Goal: Task Accomplishment & Management: Complete application form

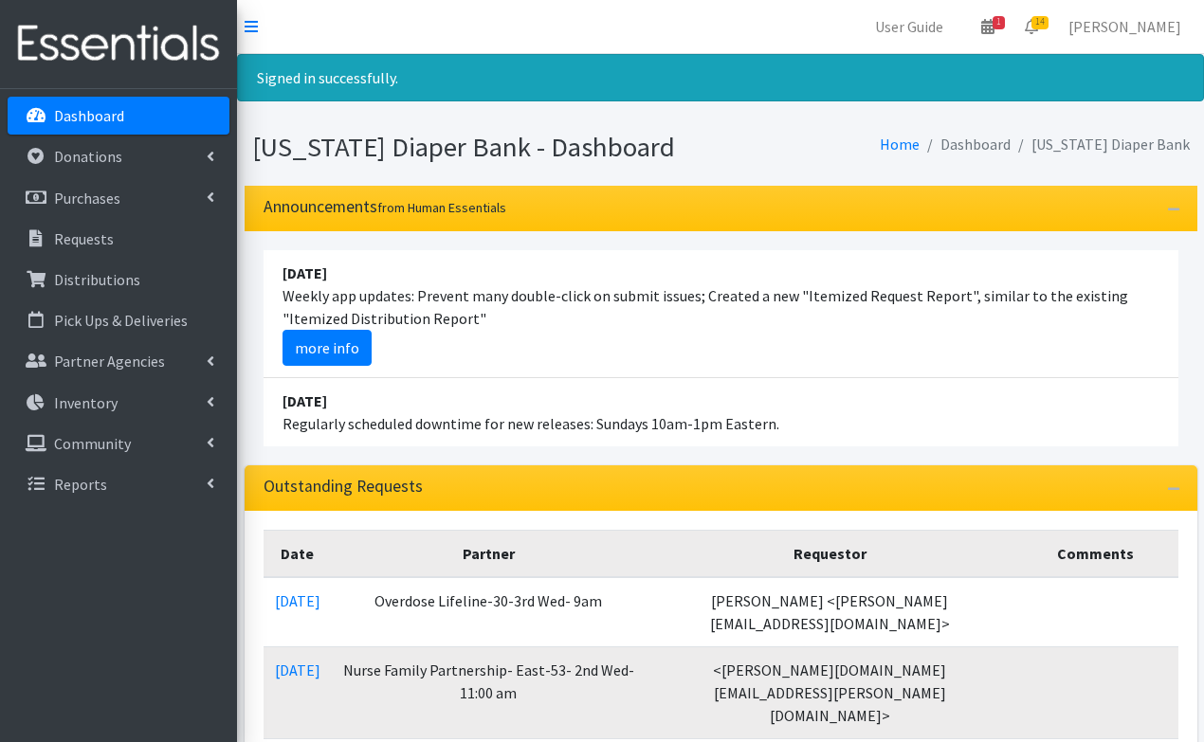
click at [117, 158] on p "Donations" at bounding box center [88, 156] width 68 height 19
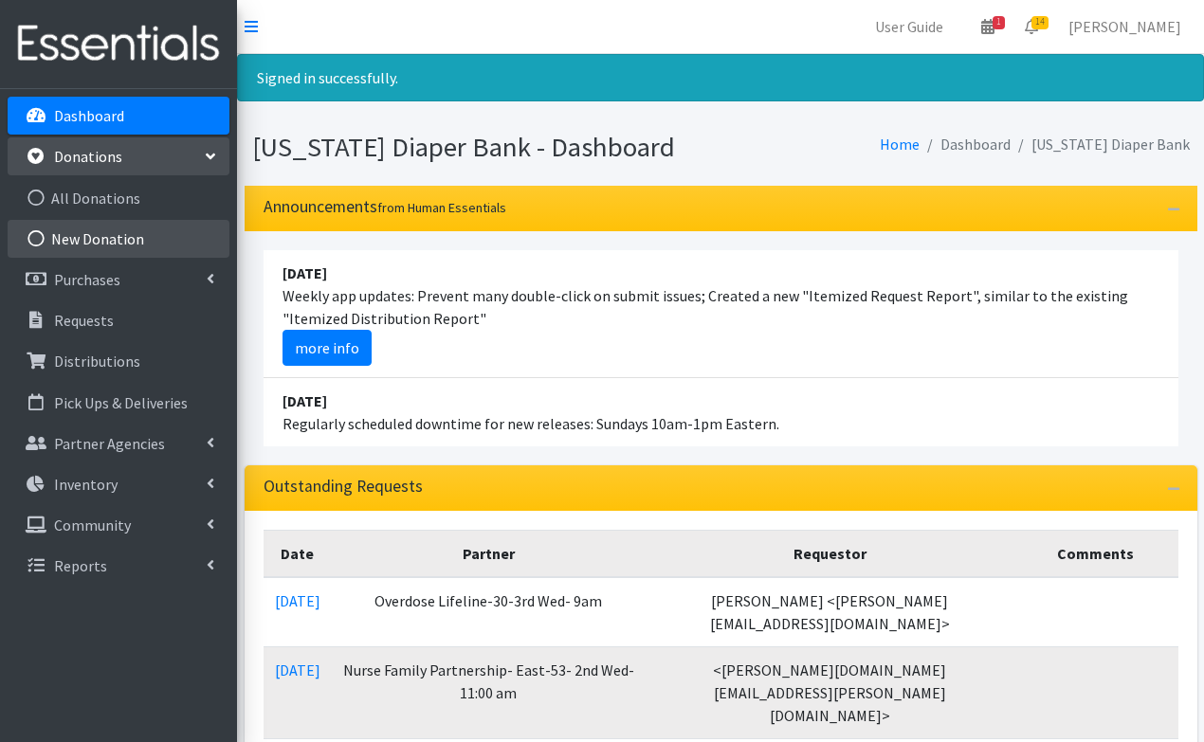
click at [88, 241] on link "New Donation" at bounding box center [119, 239] width 222 height 38
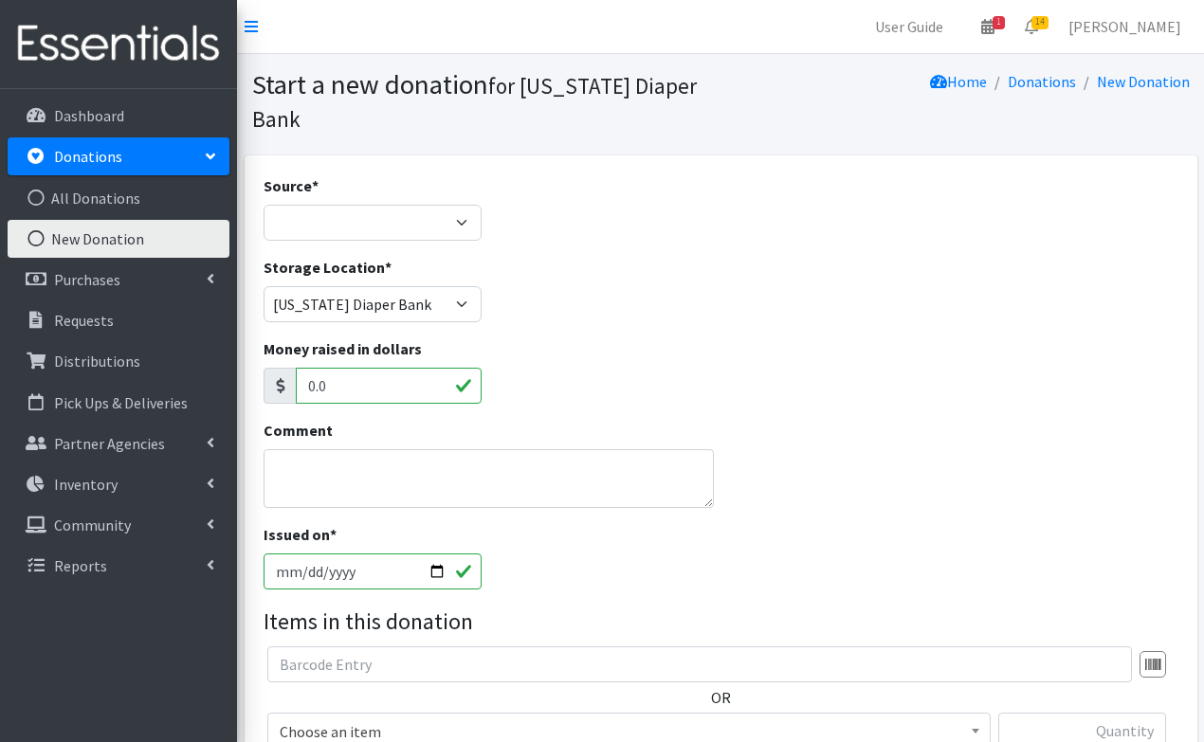
click at [318, 174] on label "Source *" at bounding box center [290, 185] width 55 height 23
click at [318, 205] on select "Product Drive Manufacturer Donation Site Misc. Donation" at bounding box center [372, 223] width 218 height 36
select select "Donation Site"
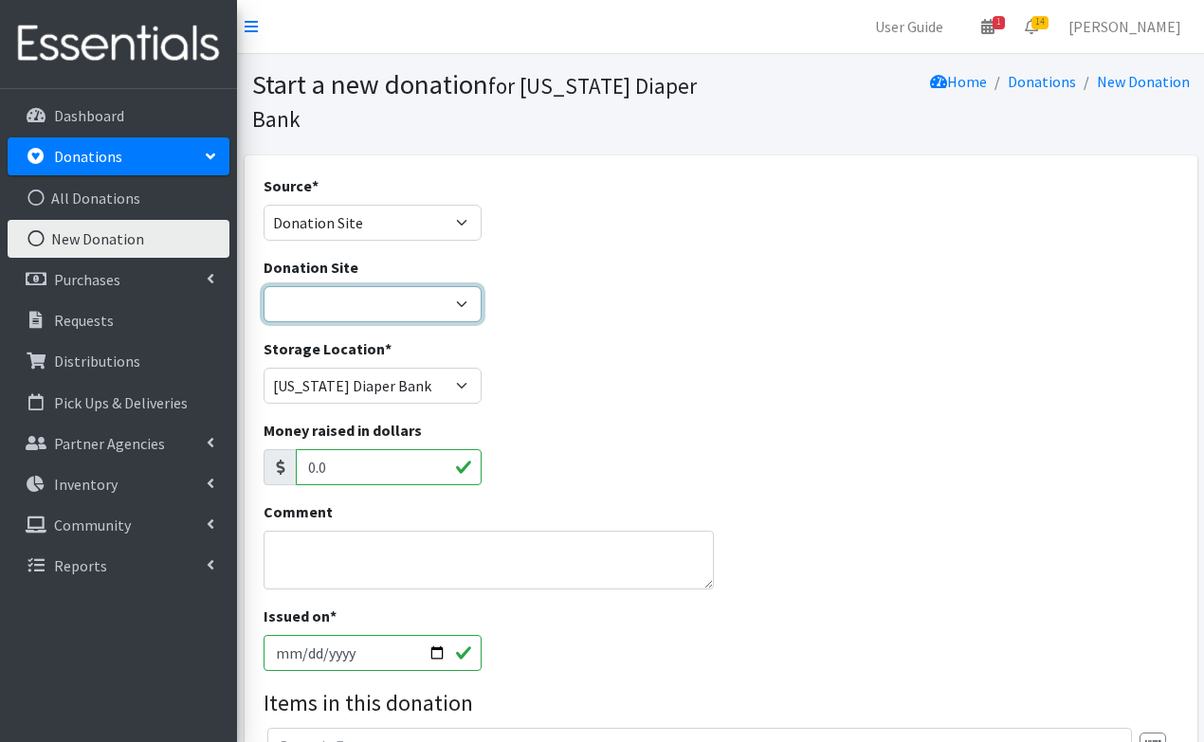
select select "1043"
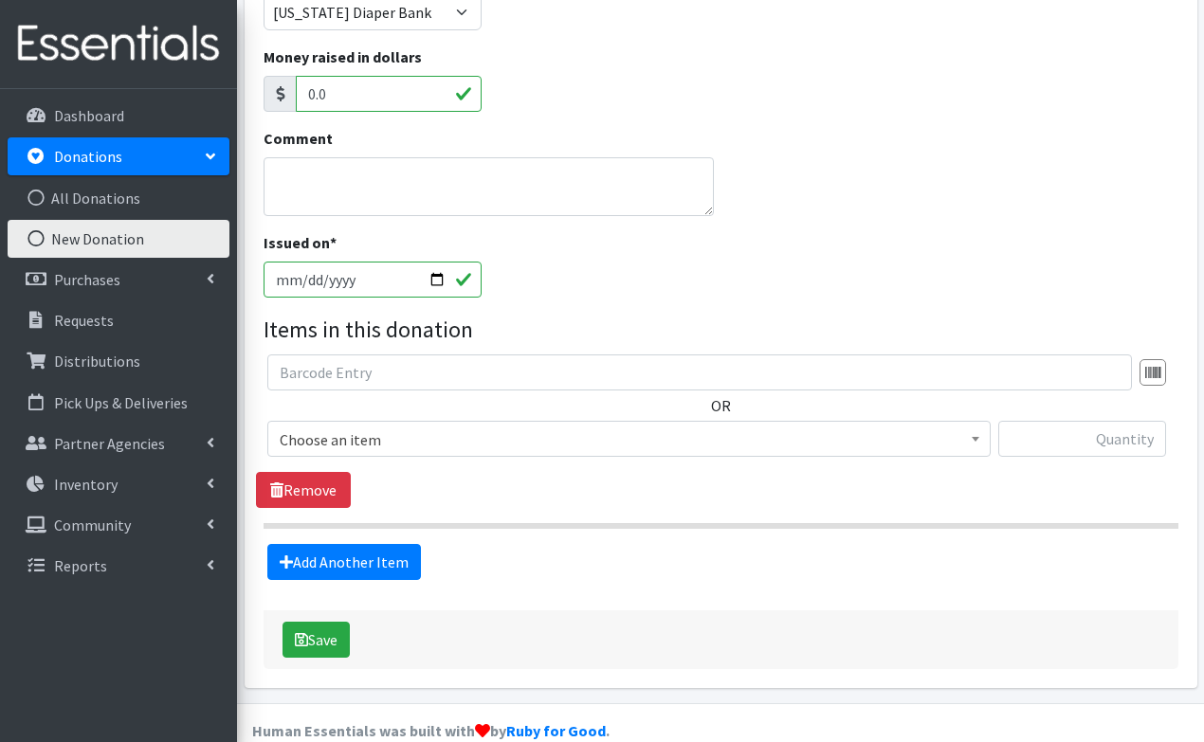
scroll to position [372, 0]
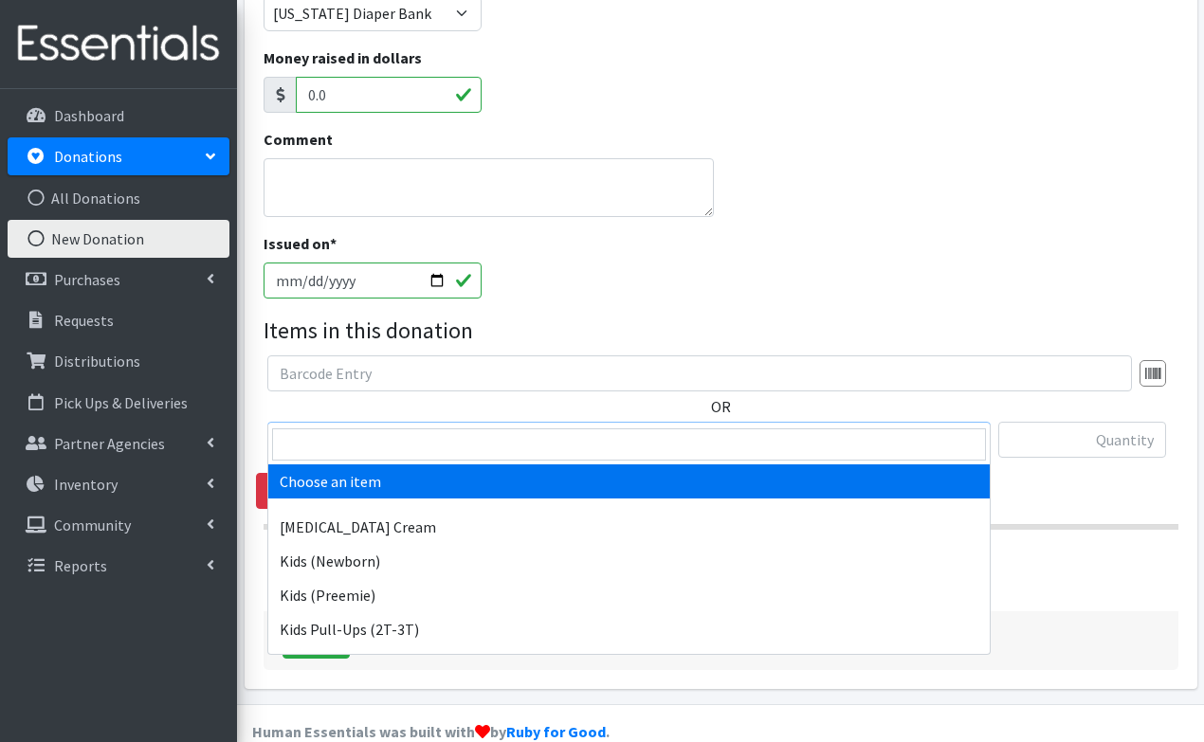
click at [467, 427] on span "Choose an item" at bounding box center [629, 440] width 699 height 27
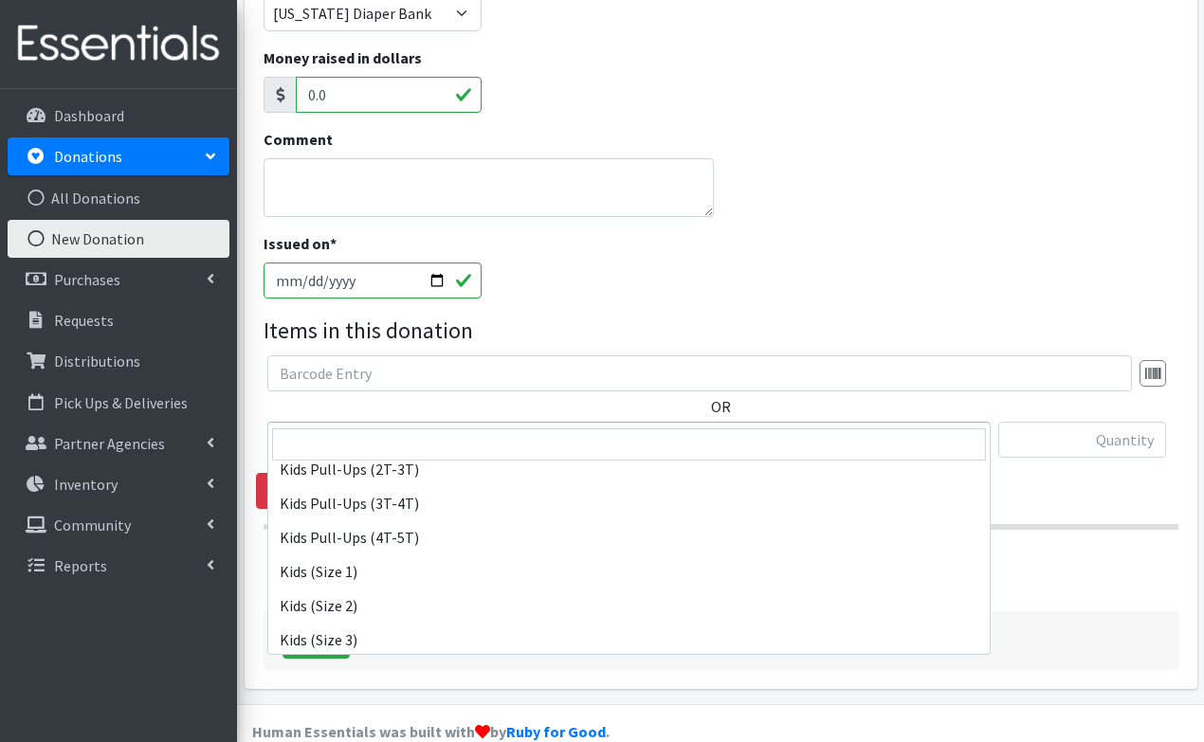
scroll to position [163, 0]
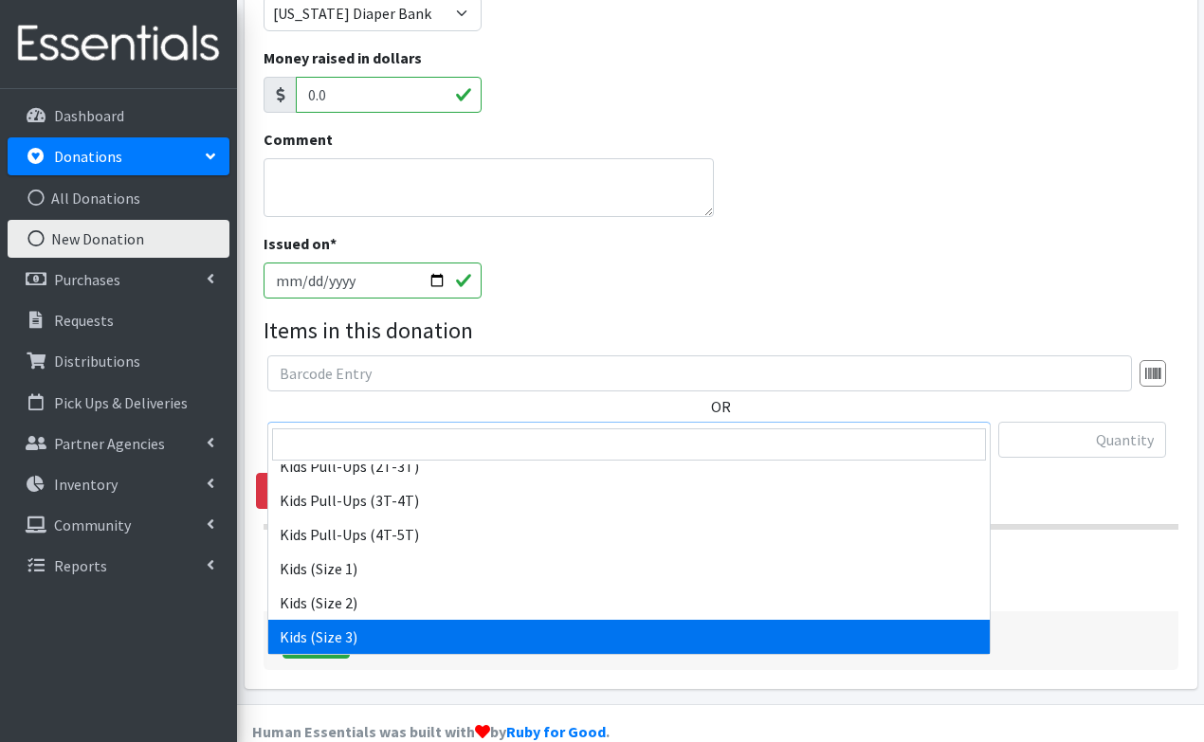
select select "3393"
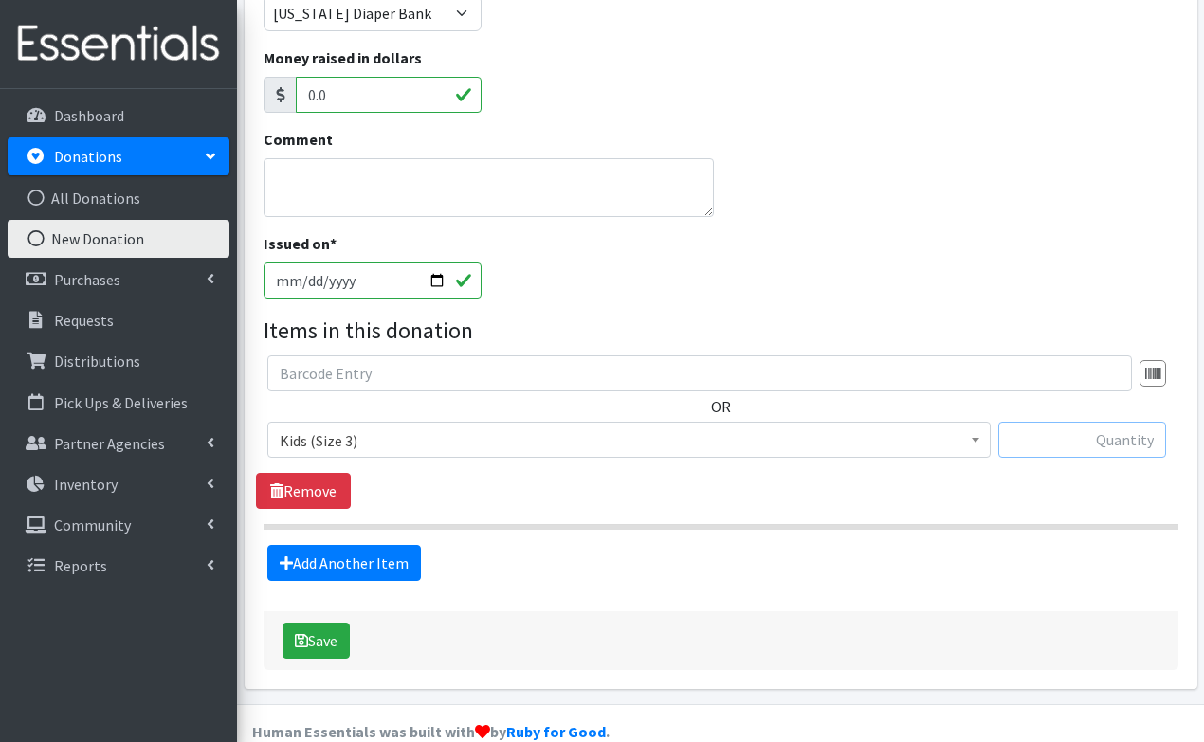
click at [1073, 422] on input "text" at bounding box center [1082, 440] width 168 height 36
type input "106"
click at [318, 545] on link "Add Another Item" at bounding box center [344, 563] width 154 height 36
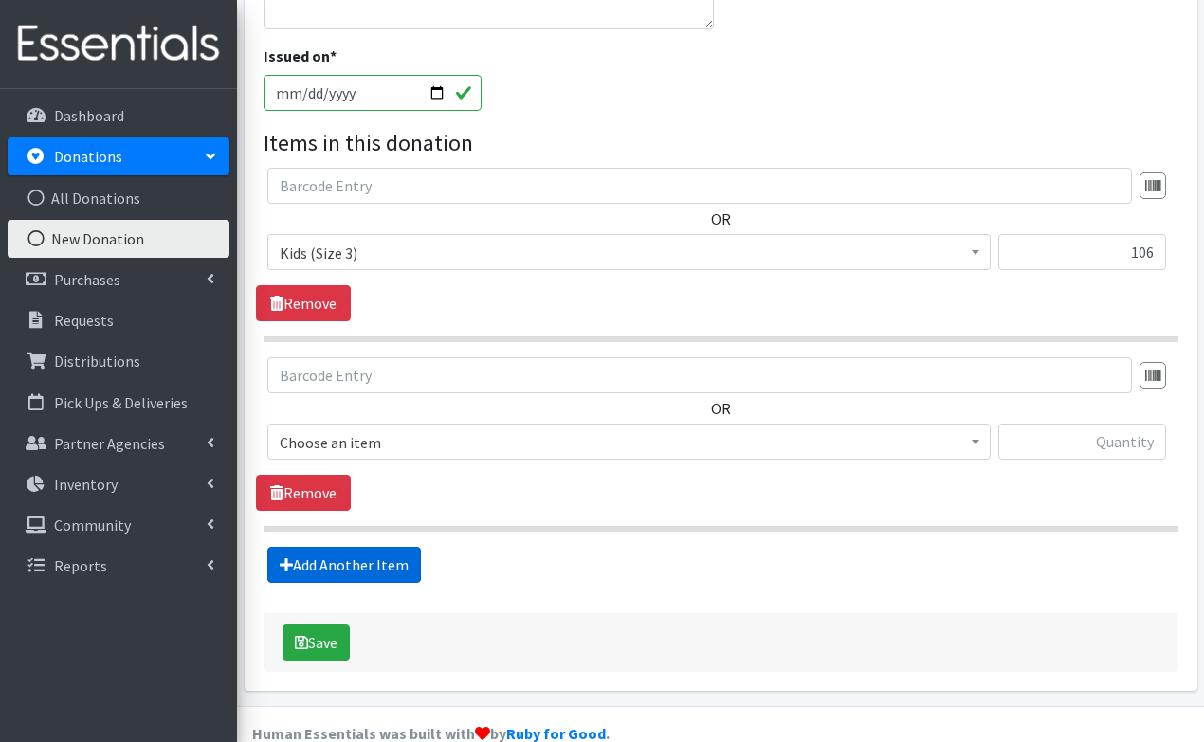
scroll to position [562, 0]
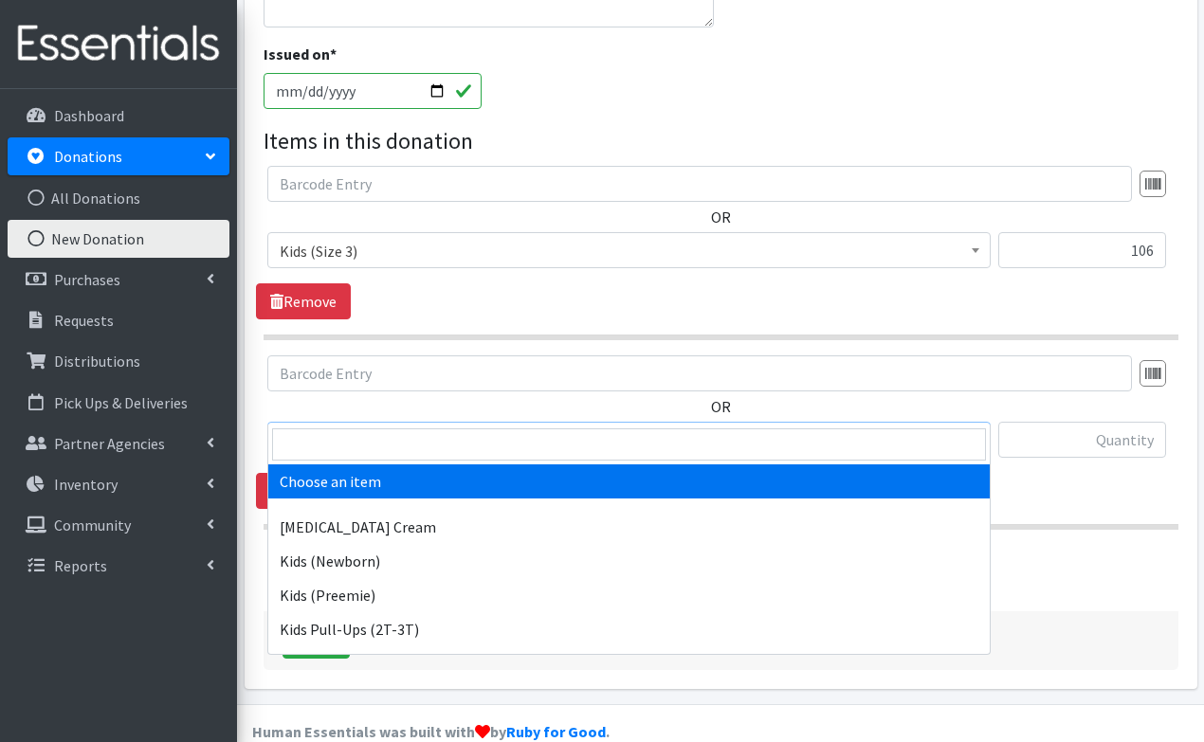
click at [402, 427] on span "Choose an item" at bounding box center [629, 440] width 699 height 27
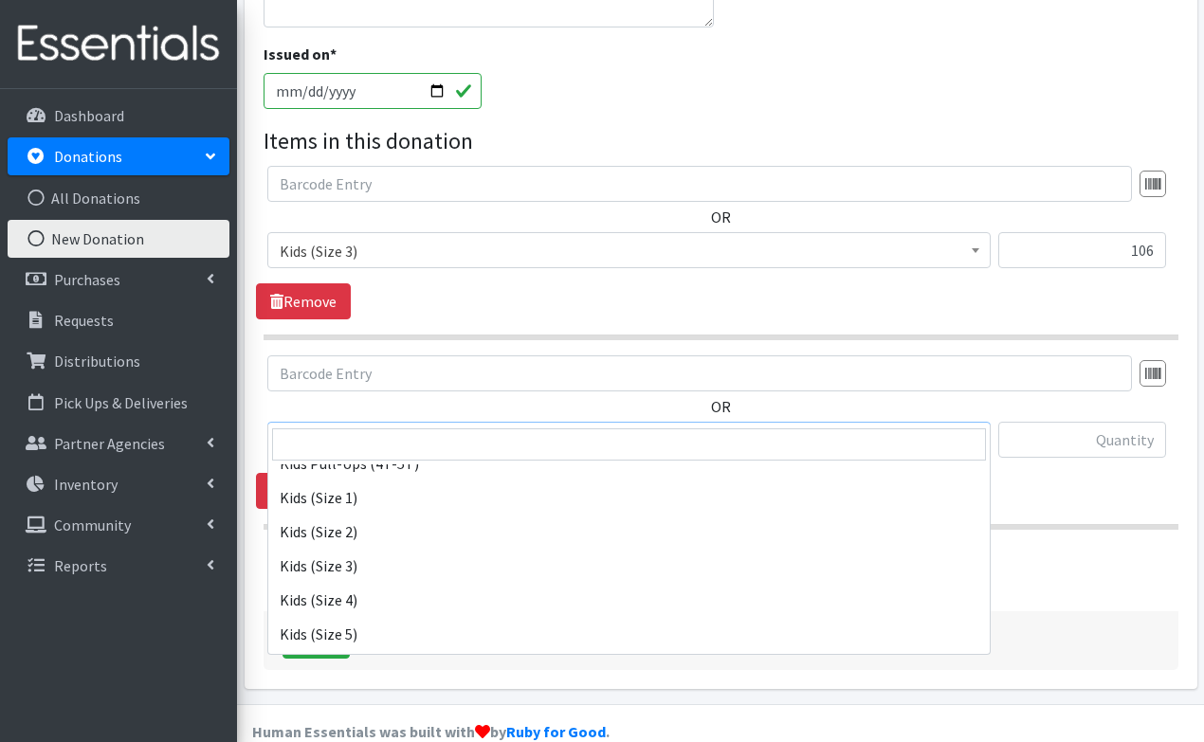
scroll to position [235, 0]
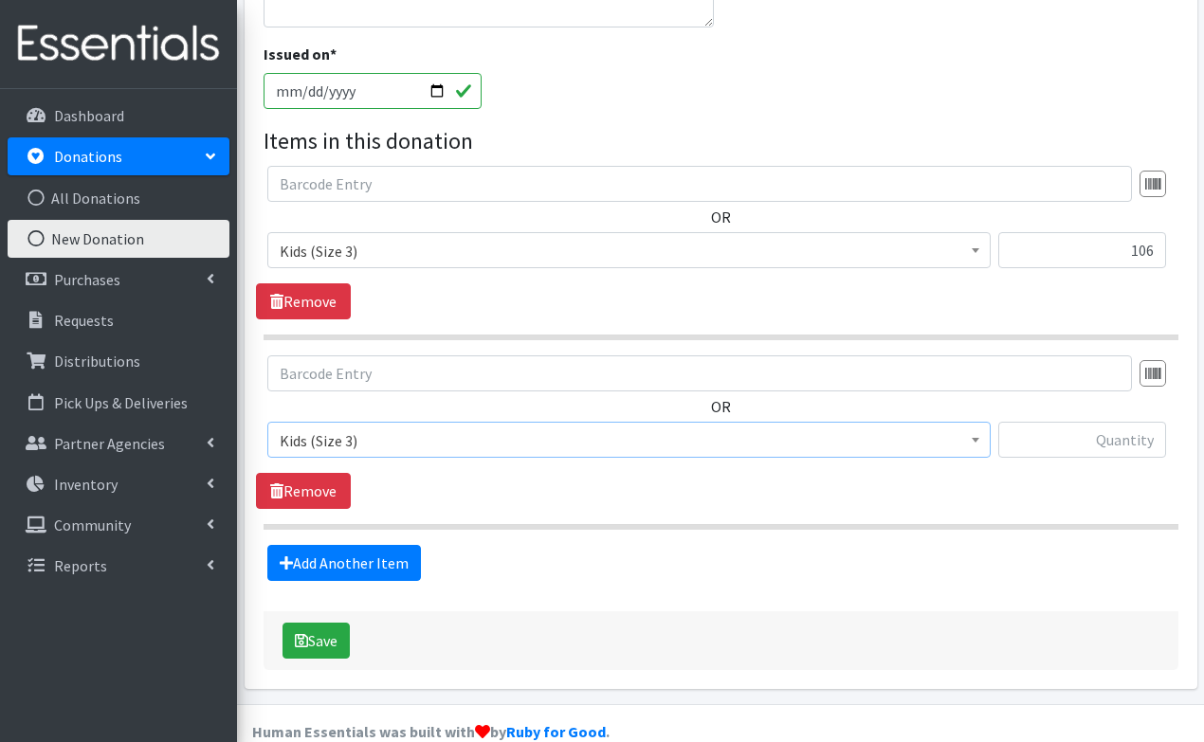
click at [427, 427] on span "Kids (Size 3)" at bounding box center [629, 440] width 699 height 27
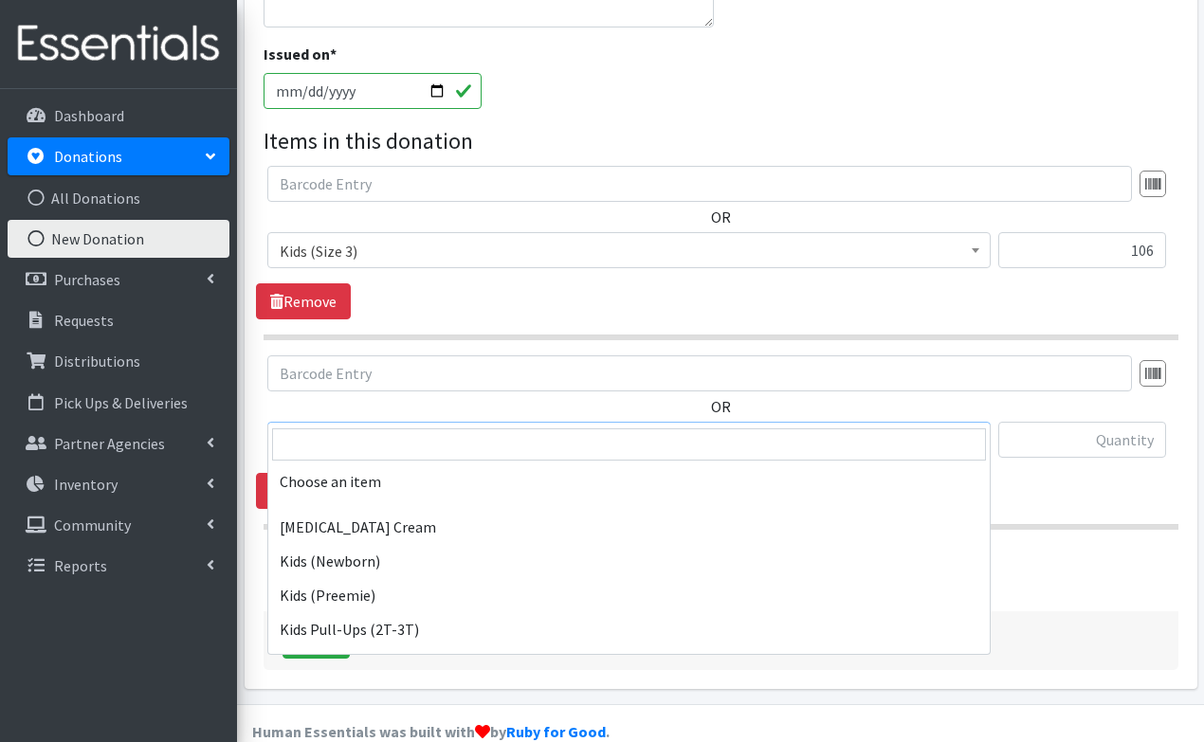
scroll to position [284, 0]
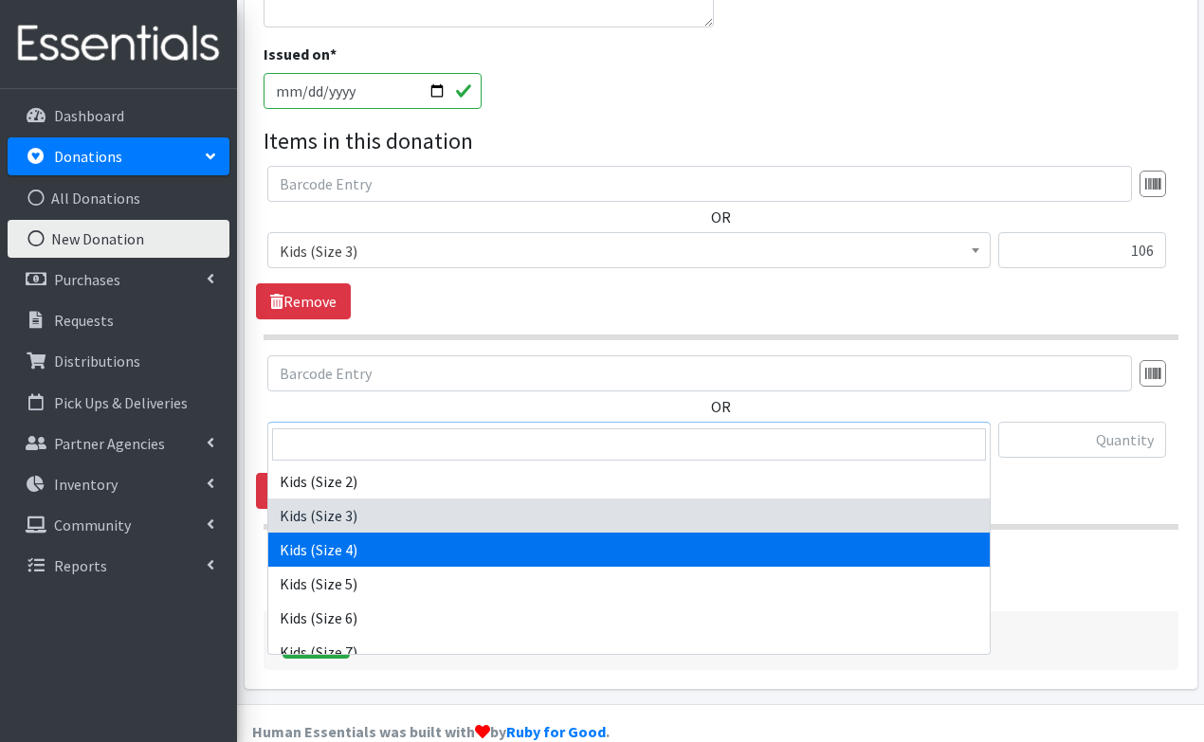
select select "3394"
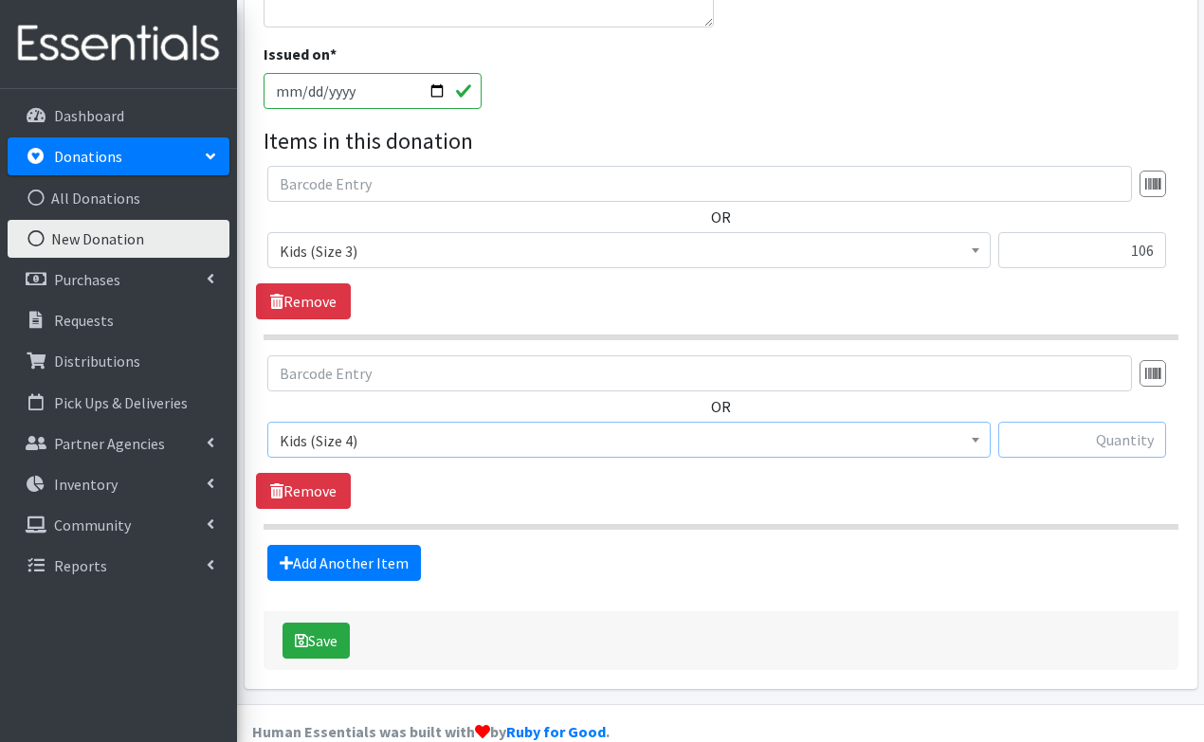
click at [1094, 422] on input "text" at bounding box center [1082, 440] width 168 height 36
type input "212"
click at [405, 545] on link "Add Another Item" at bounding box center [344, 563] width 154 height 36
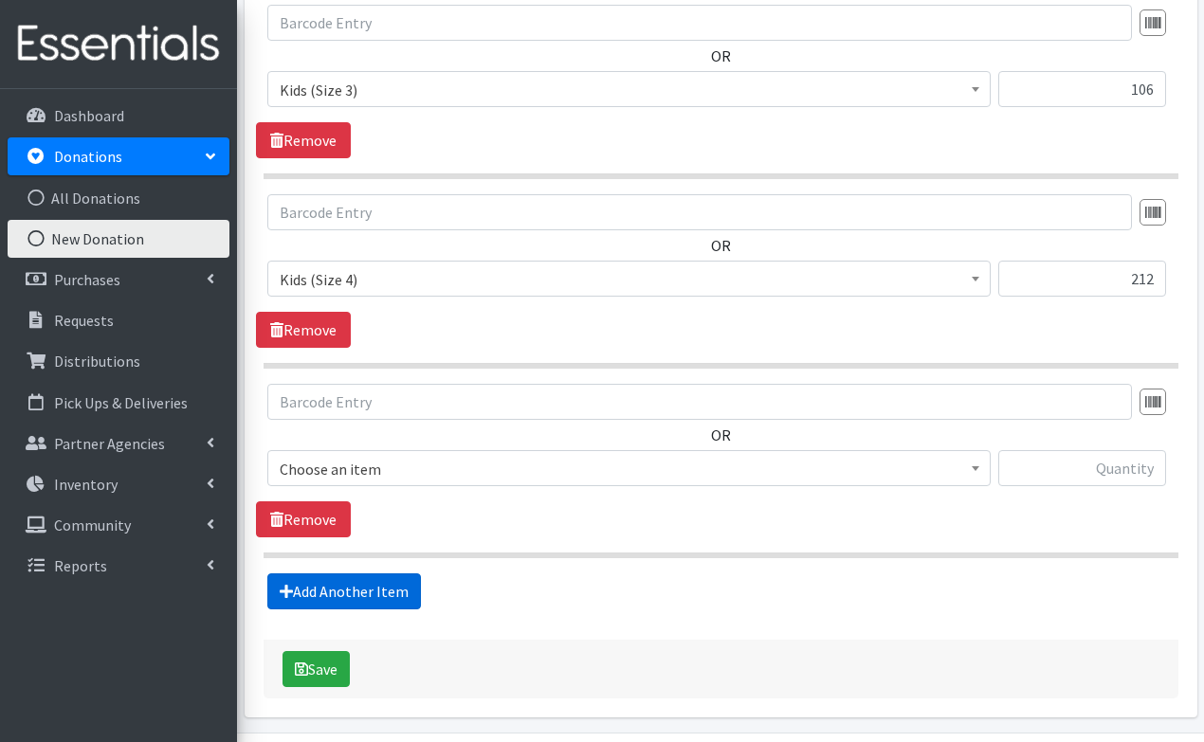
scroll to position [752, 0]
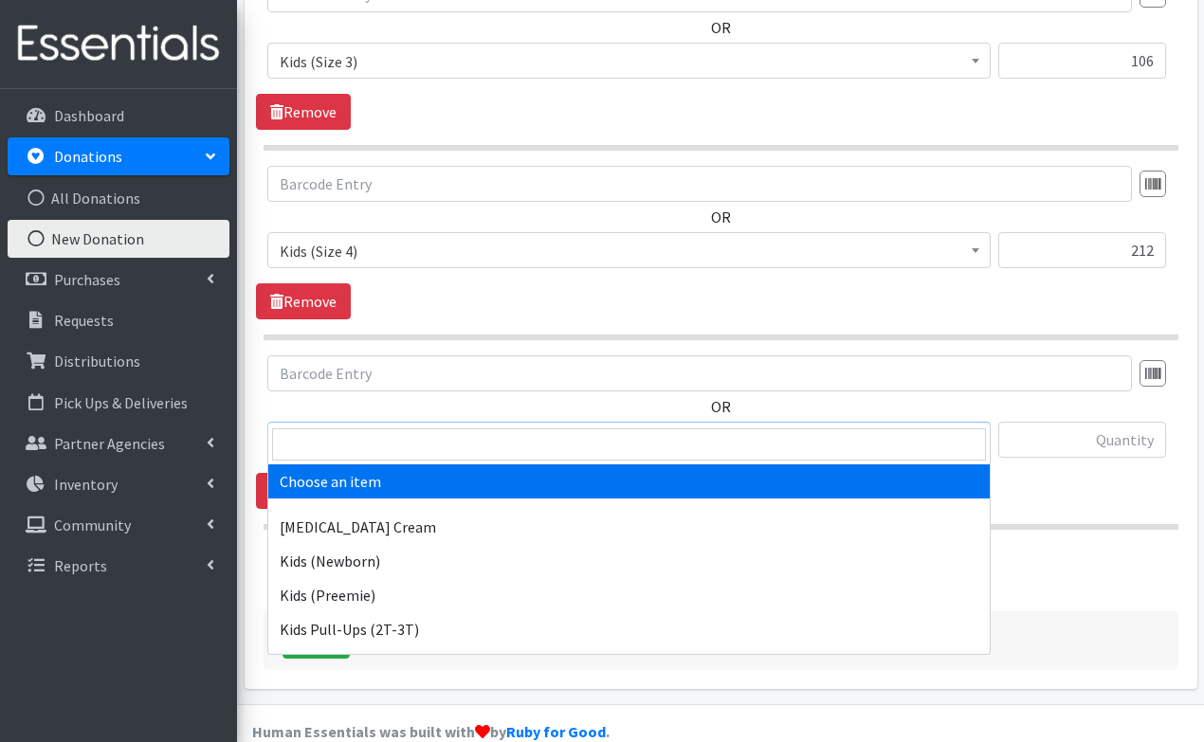
click at [402, 422] on span "Choose an item" at bounding box center [628, 440] width 723 height 36
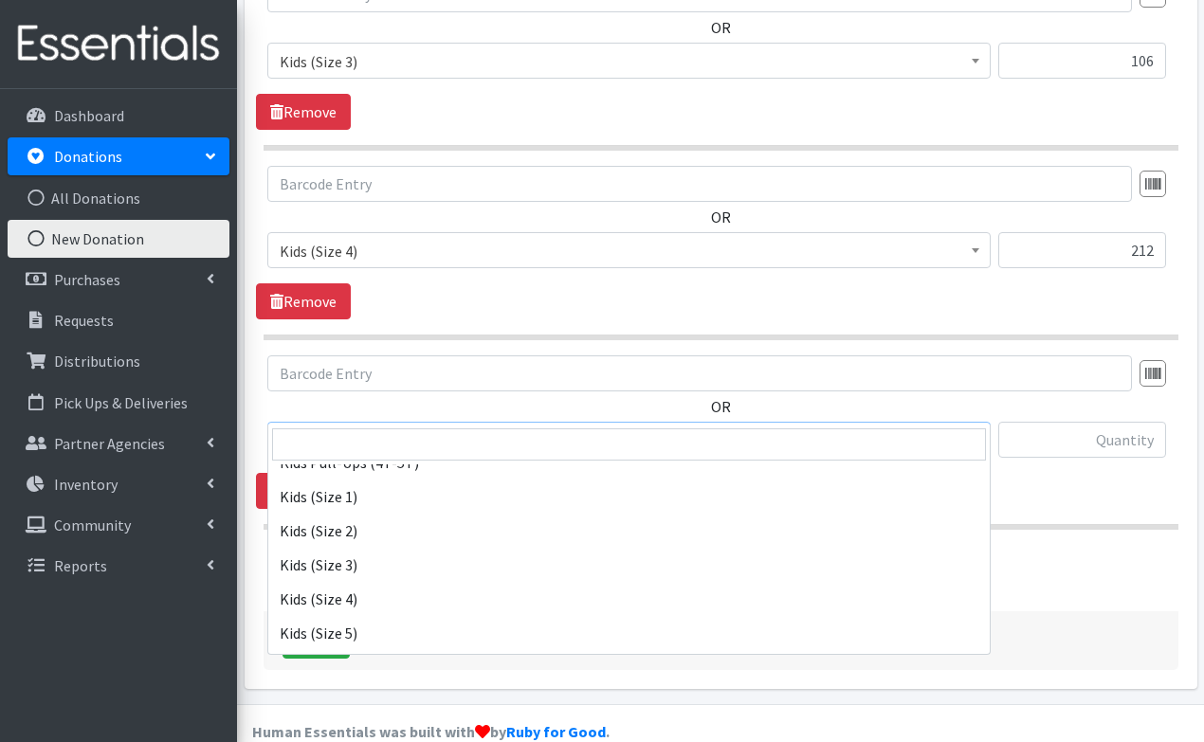
scroll to position [243, 0]
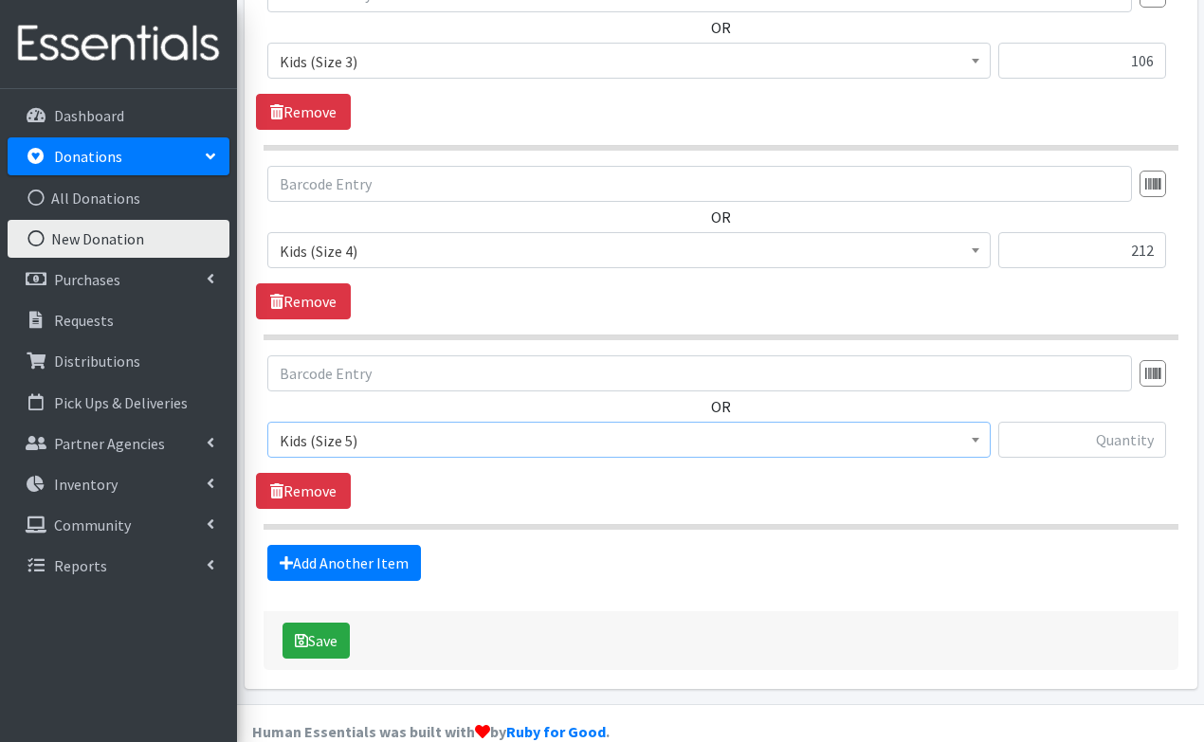
select select "3407"
click at [1062, 422] on input "text" at bounding box center [1082, 440] width 168 height 36
type input "79"
click at [360, 545] on link "Add Another Item" at bounding box center [344, 563] width 154 height 36
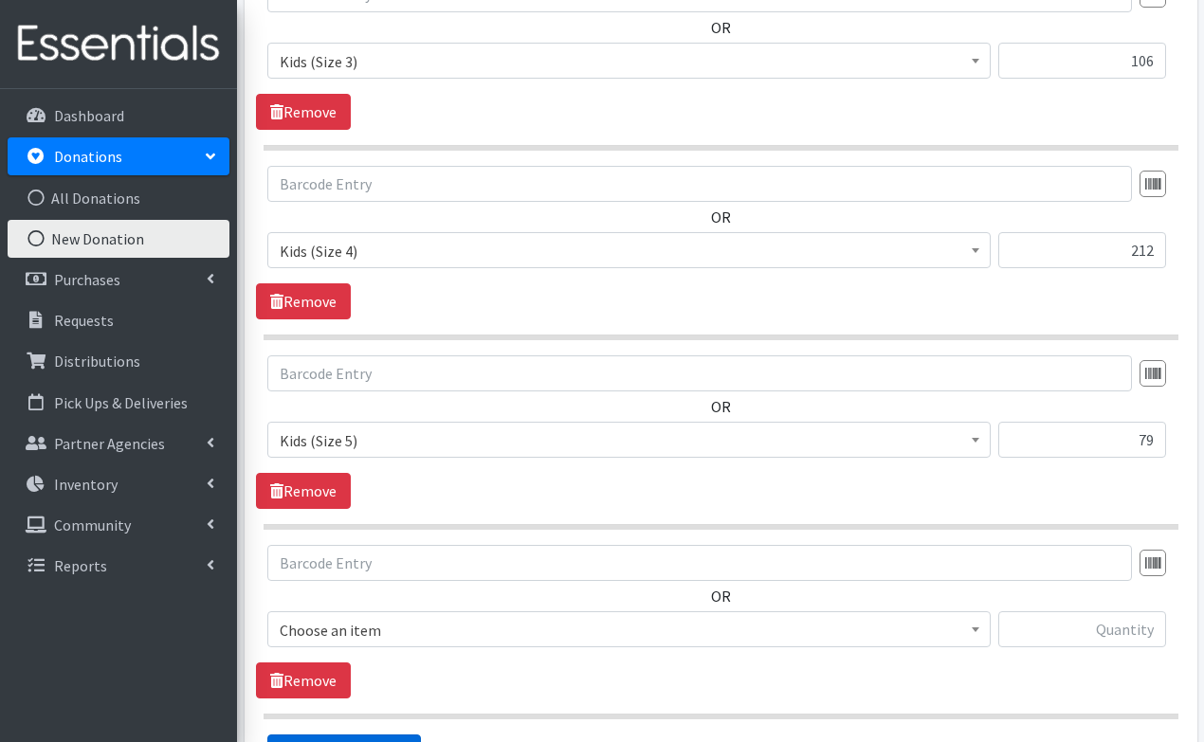
scroll to position [941, 0]
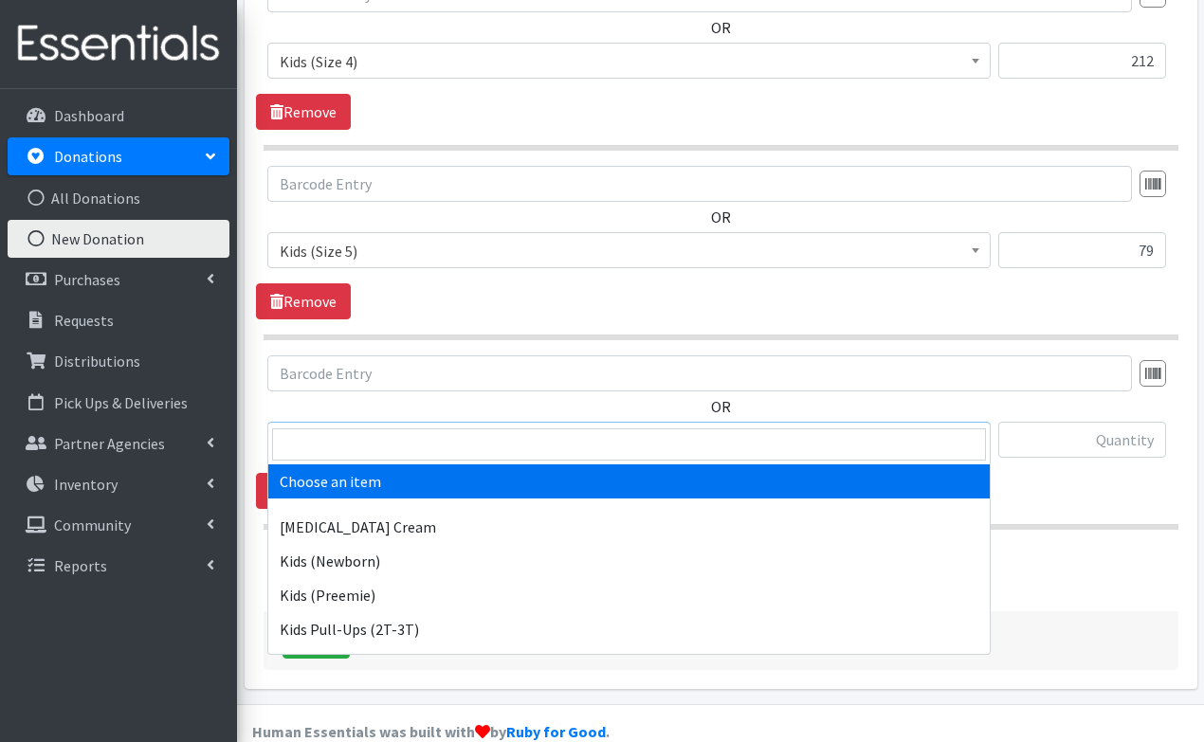
click at [435, 427] on span "Choose an item" at bounding box center [629, 440] width 699 height 27
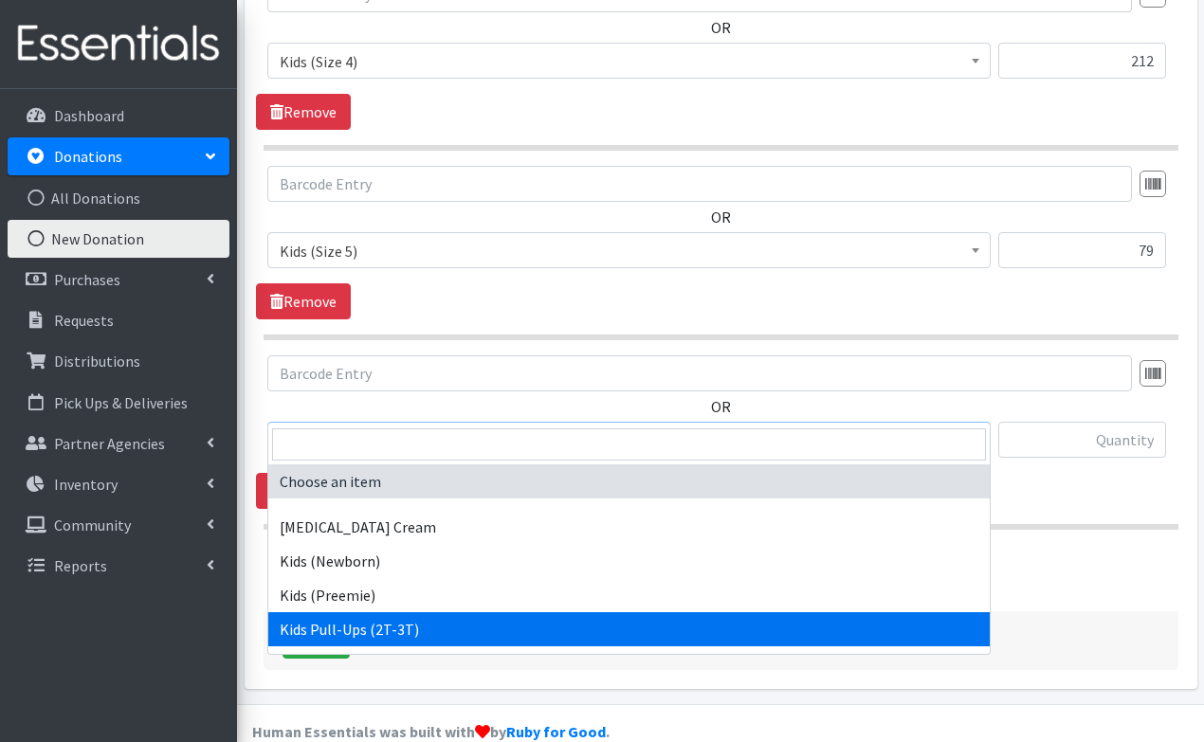
select select "3415"
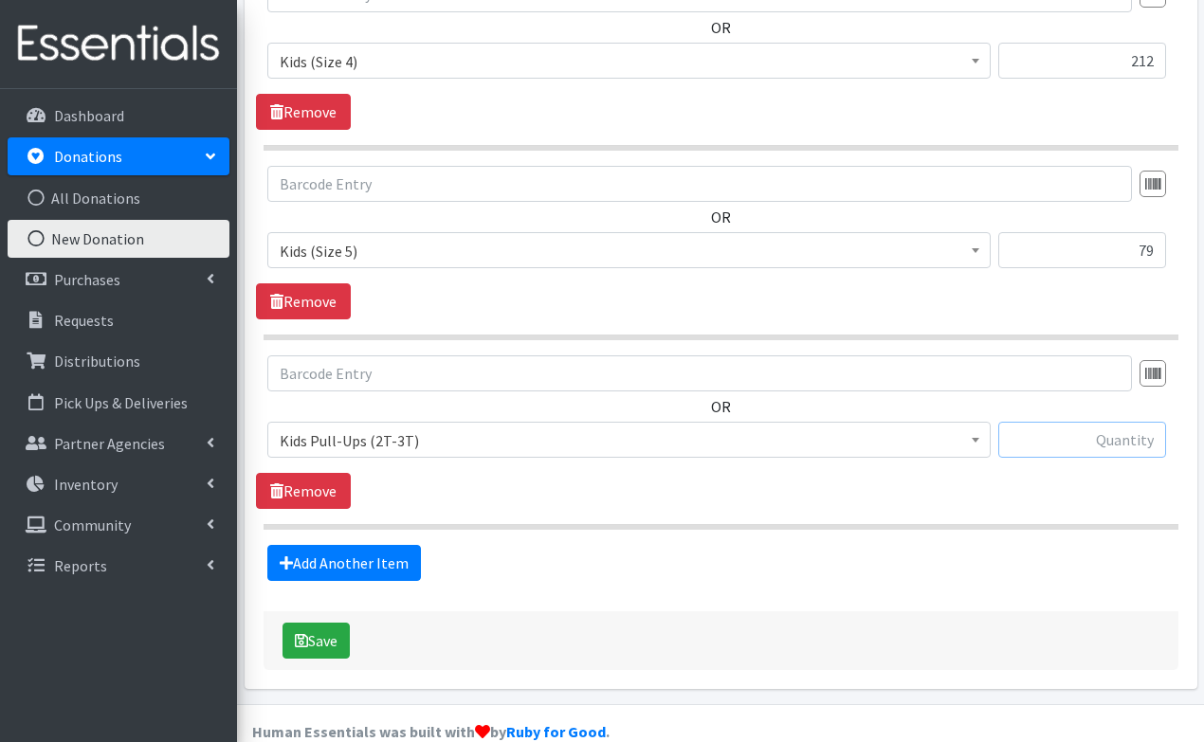
click at [1131, 422] on input "text" at bounding box center [1082, 440] width 168 height 36
type input "172"
click at [298, 545] on link "Add Another Item" at bounding box center [344, 563] width 154 height 36
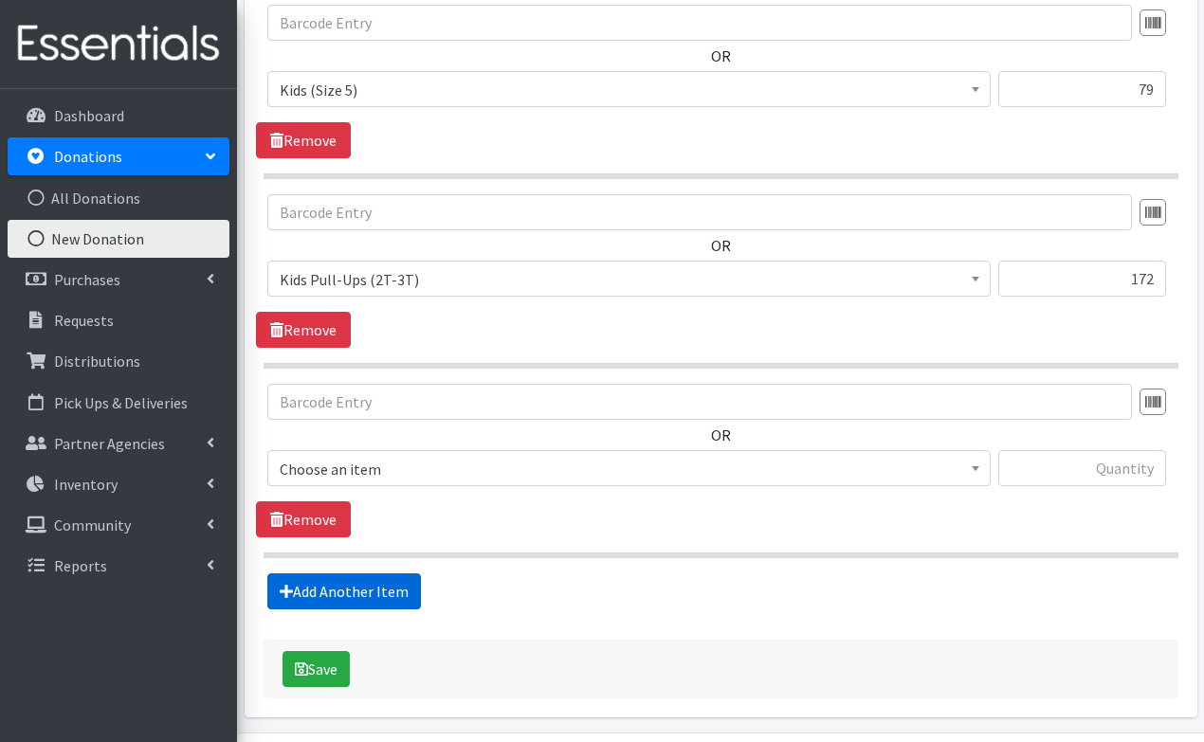
scroll to position [1131, 0]
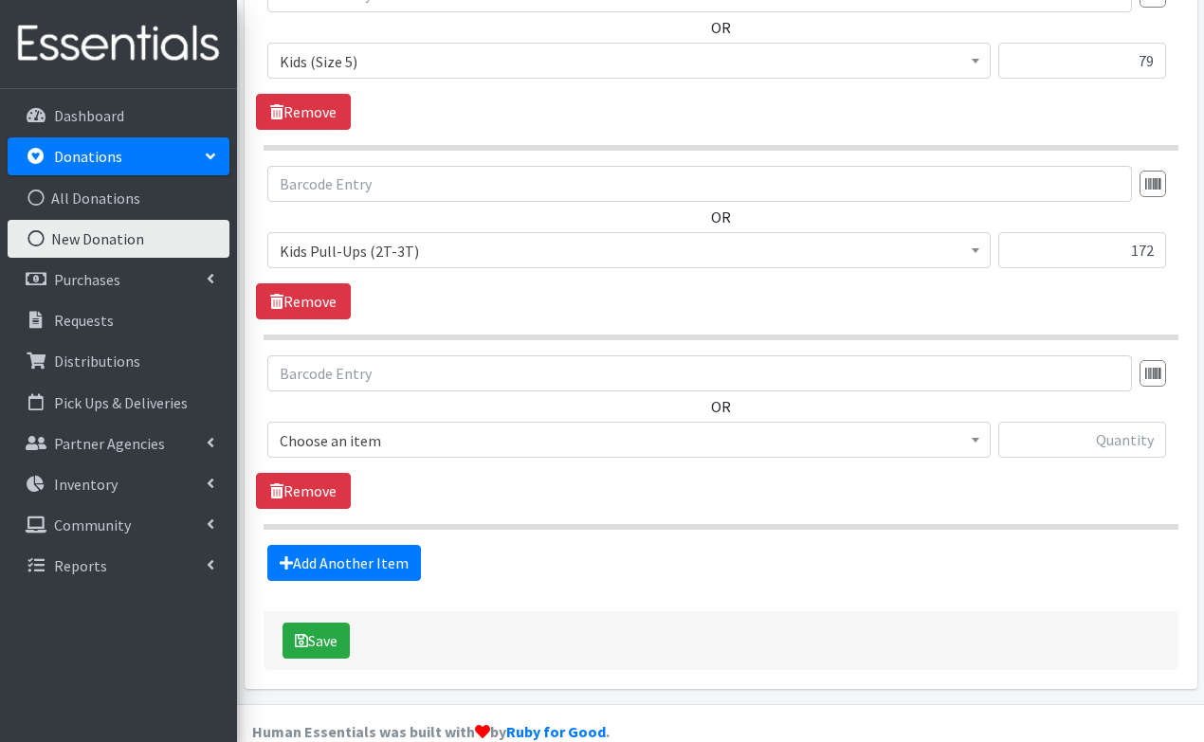
click at [464, 427] on span "Choose an item" at bounding box center [629, 440] width 699 height 27
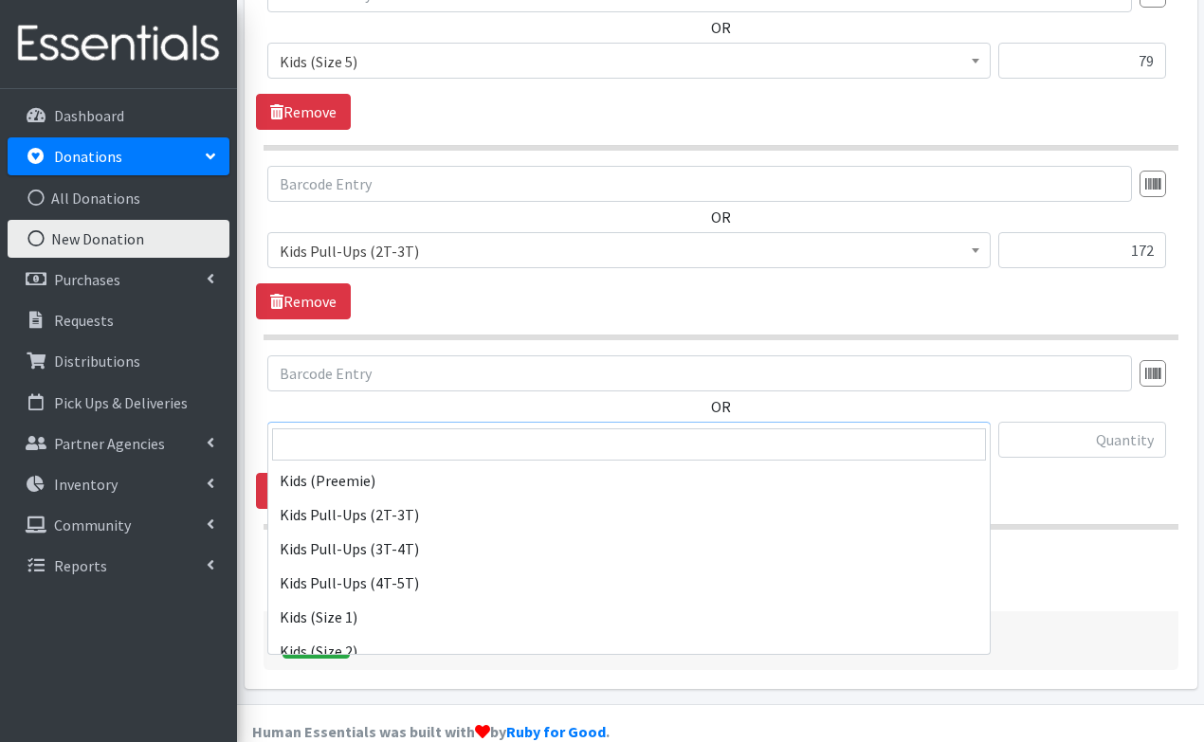
scroll to position [116, 0]
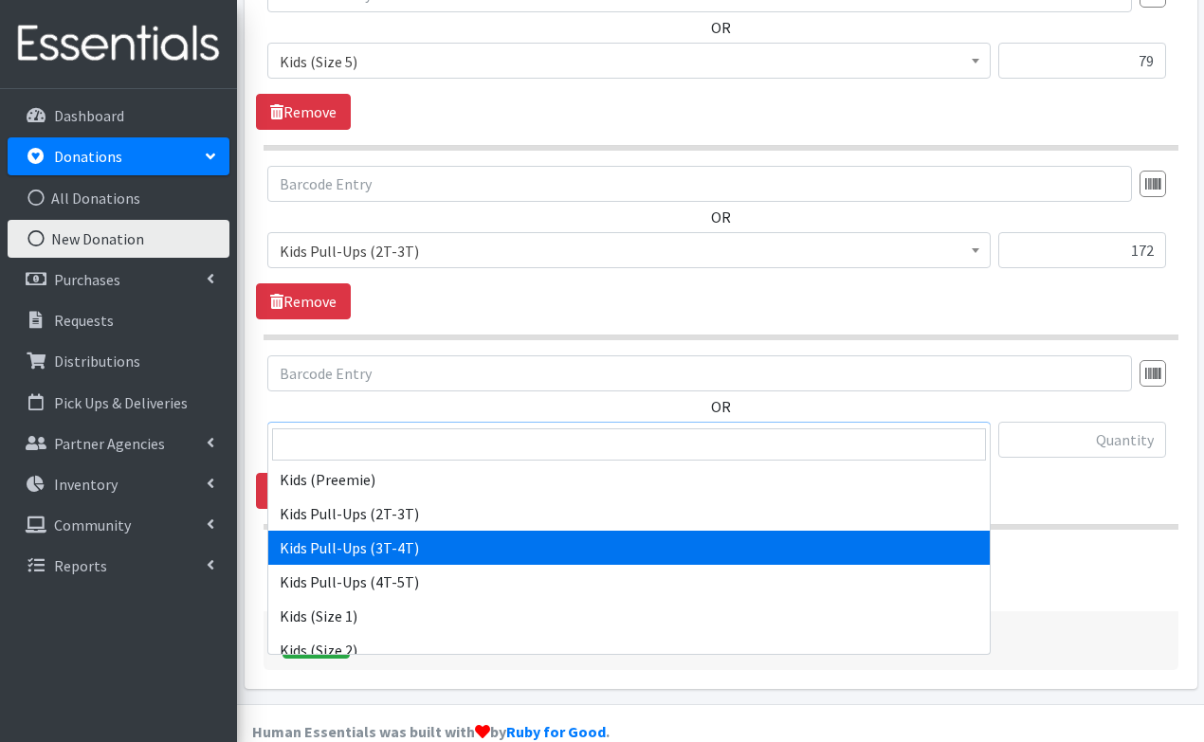
select select "3417"
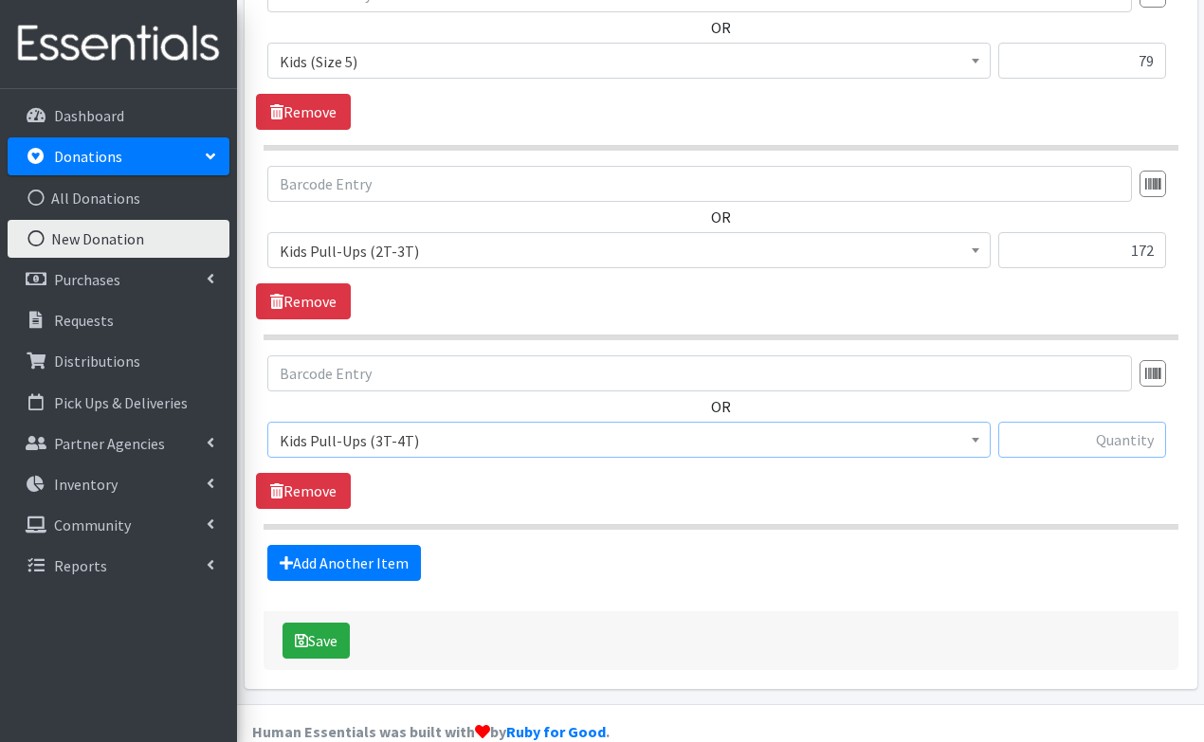
click at [1116, 422] on input "text" at bounding box center [1082, 440] width 168 height 36
type input "6"
click at [326, 545] on link "Add Another Item" at bounding box center [344, 563] width 154 height 36
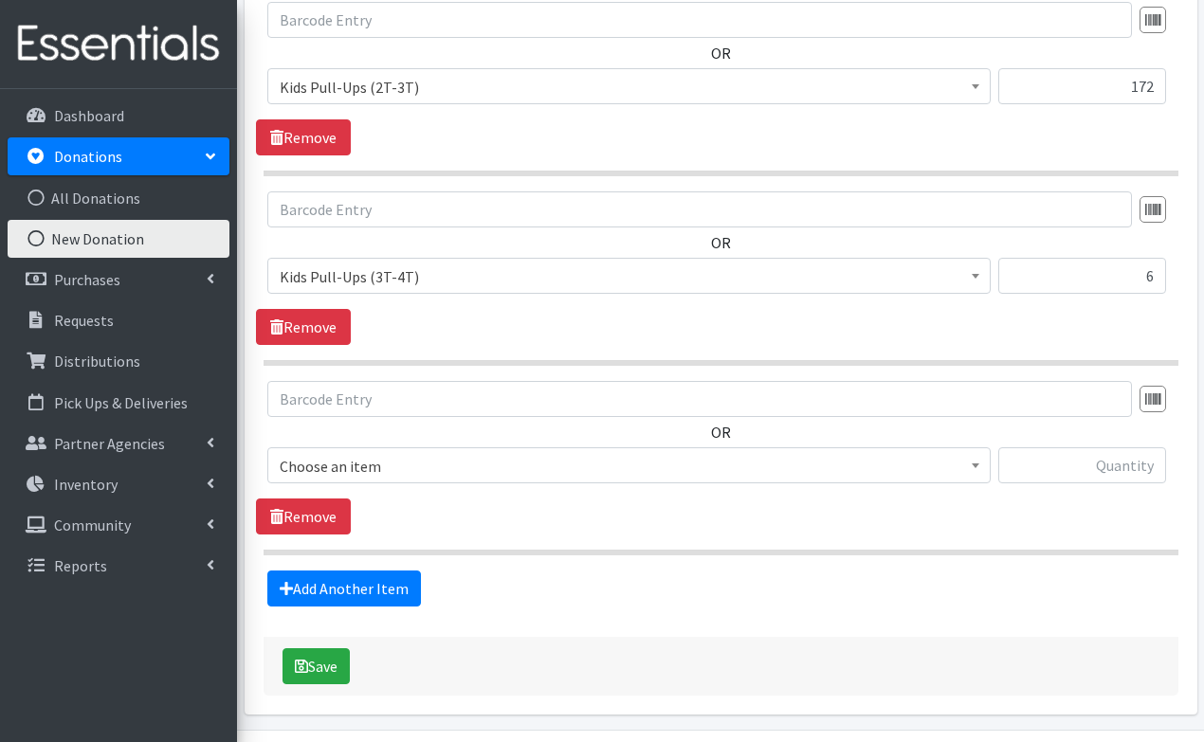
scroll to position [1320, 0]
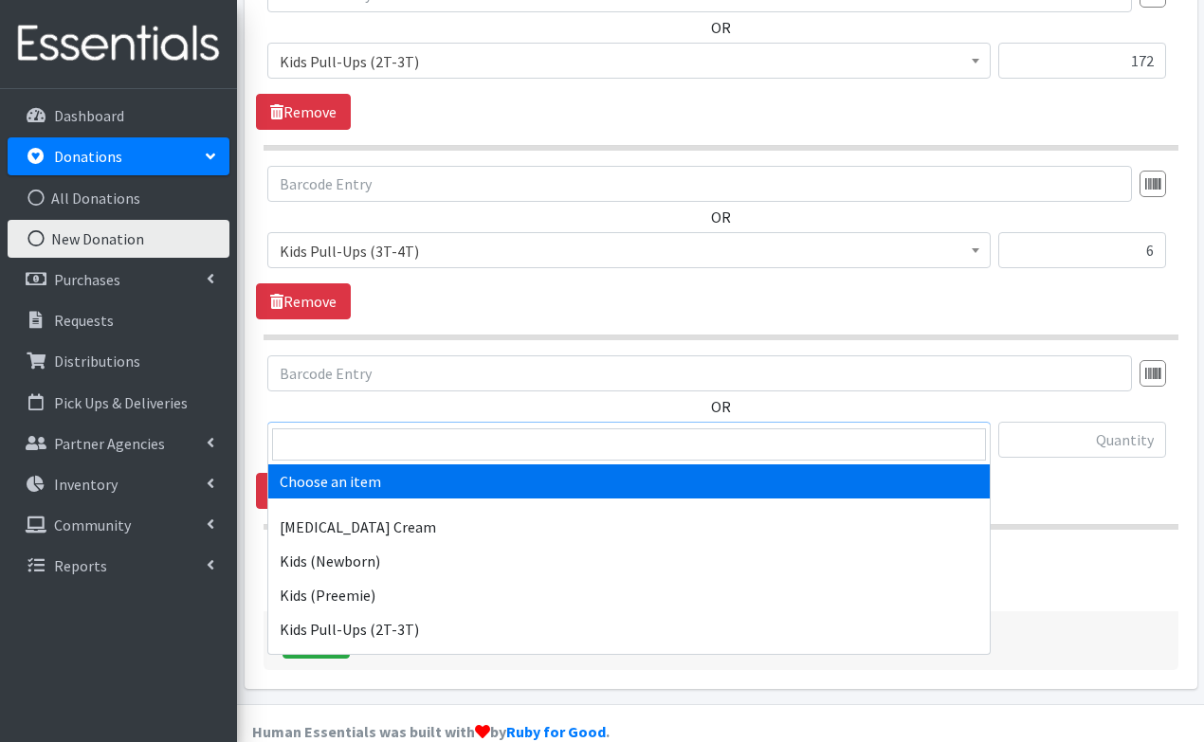
click at [389, 427] on span "Choose an item" at bounding box center [629, 440] width 699 height 27
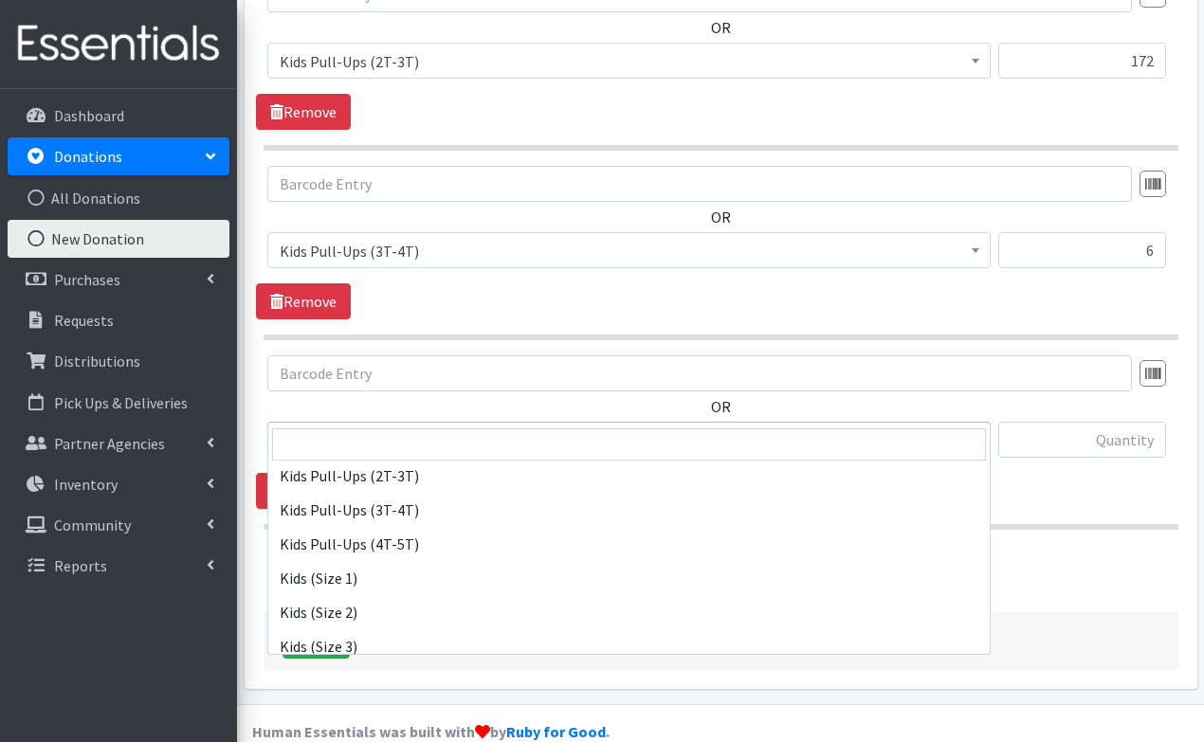
scroll to position [155, 0]
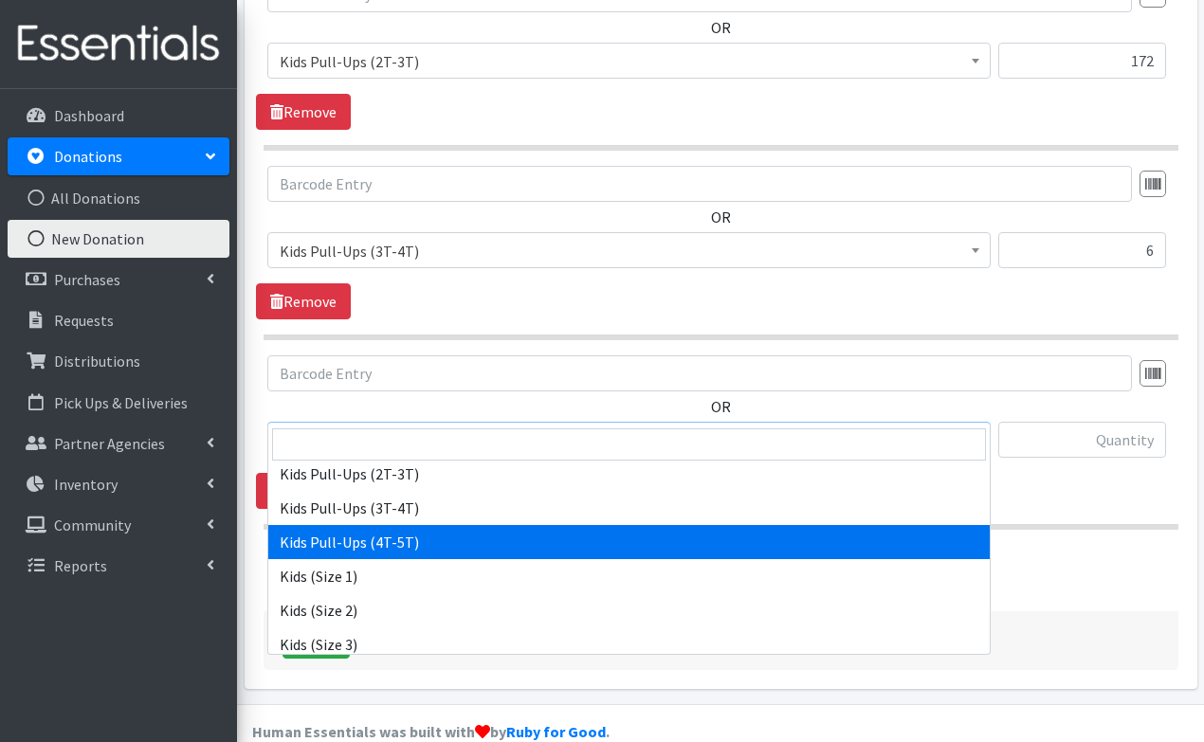
select select "3408"
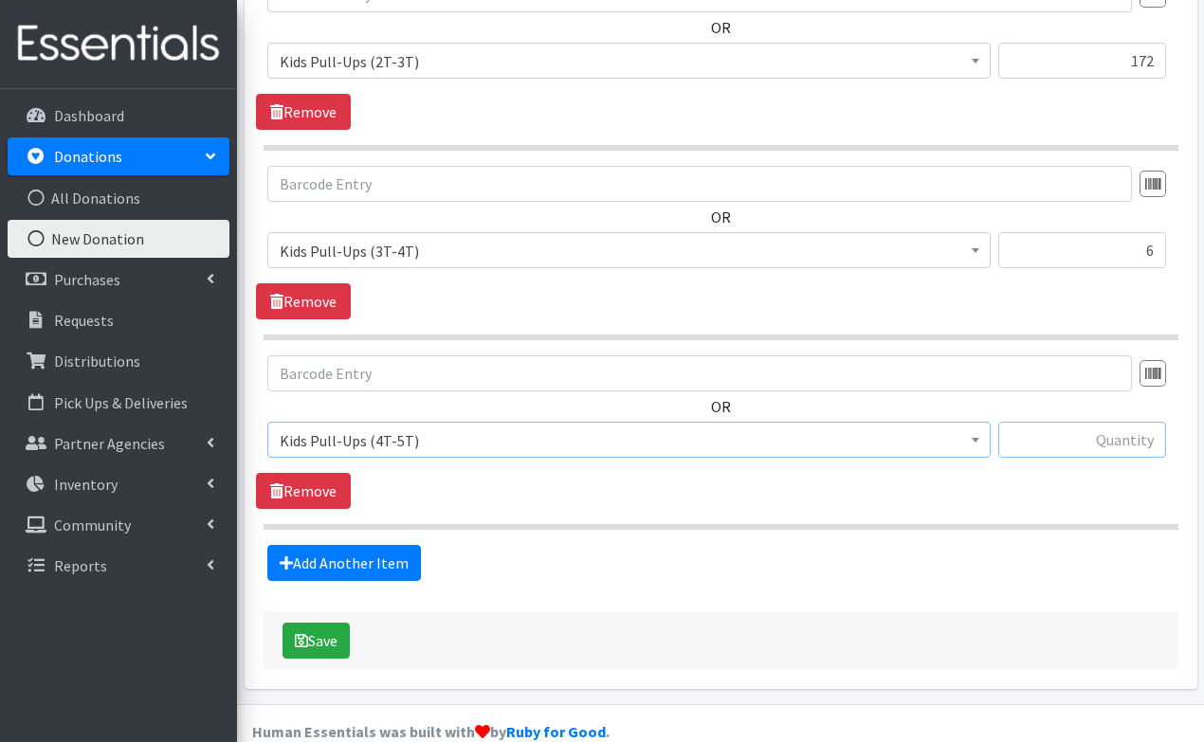
click at [1058, 422] on input "text" at bounding box center [1082, 440] width 168 height 36
type input "4"
click at [327, 623] on button "Save" at bounding box center [315, 641] width 67 height 36
